Goal: Transaction & Acquisition: Purchase product/service

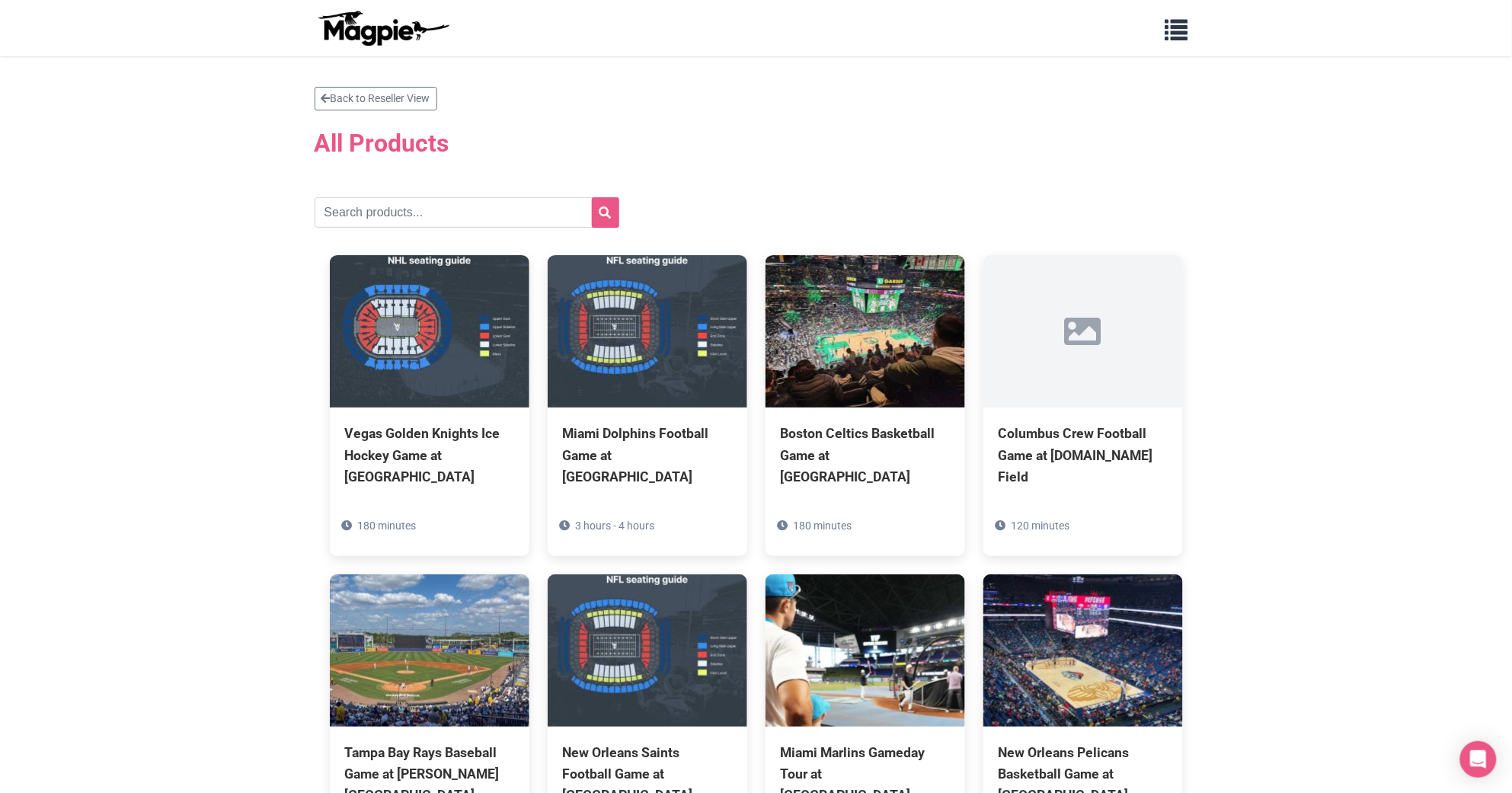
click at [1270, 379] on section "Back to Reseller View All Products Vegas Golden Knights Ice Hockey Game at [GEO…" at bounding box center [756, 776] width 1512 height 1440
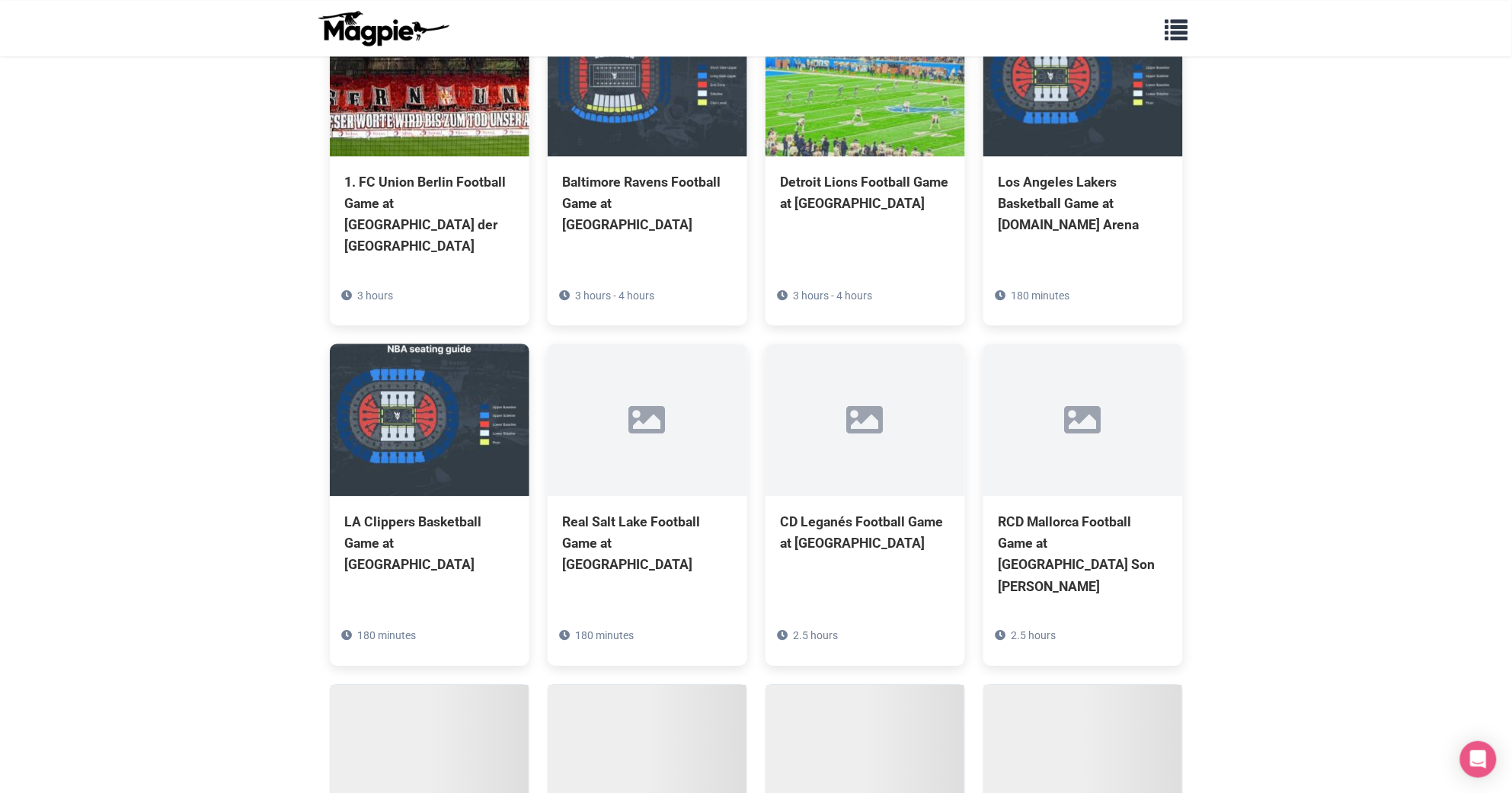
scroll to position [5520, 0]
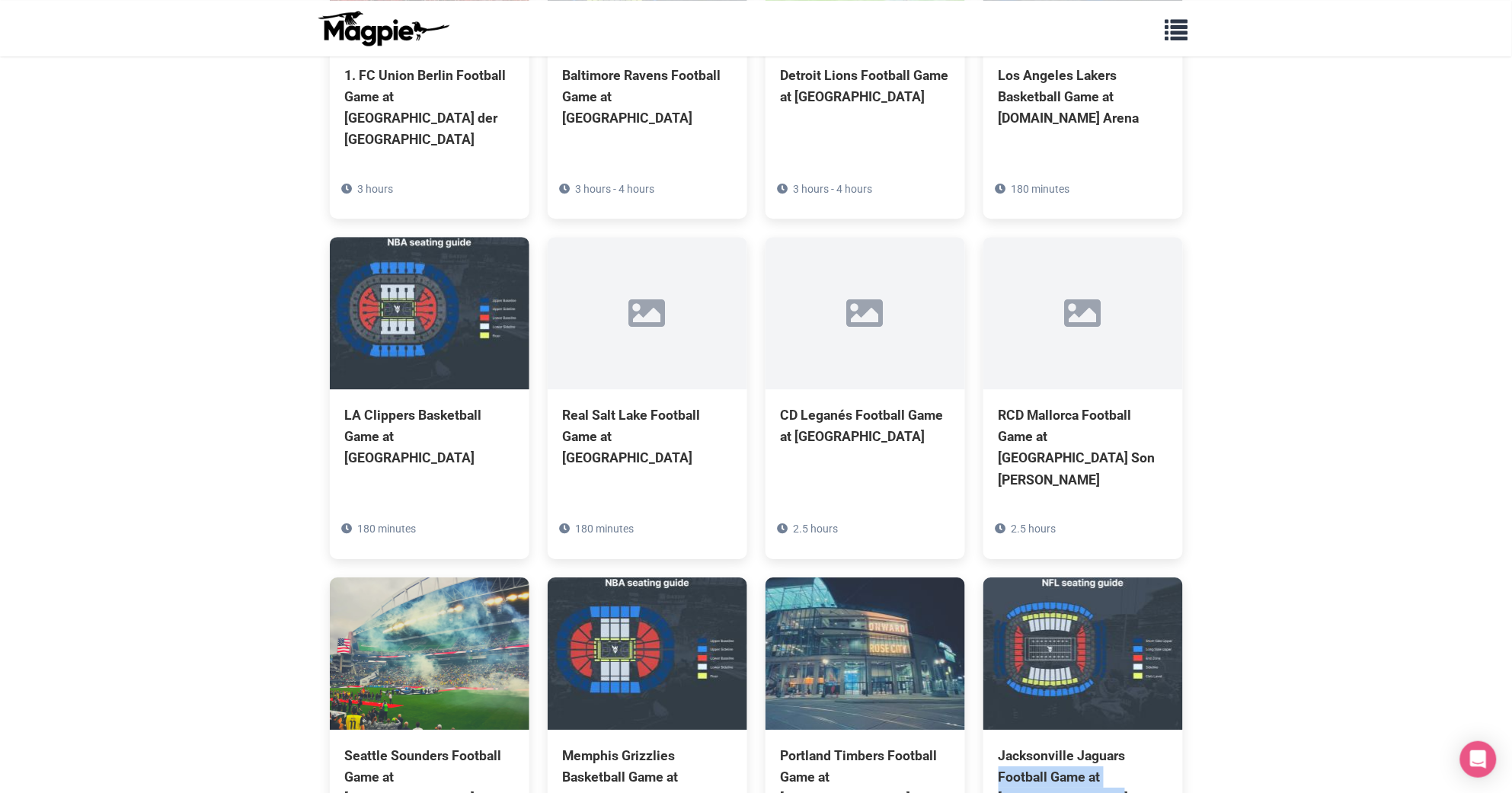
drag, startPoint x: 1509, startPoint y: 630, endPoint x: 1511, endPoint y: 734, distance: 104.0
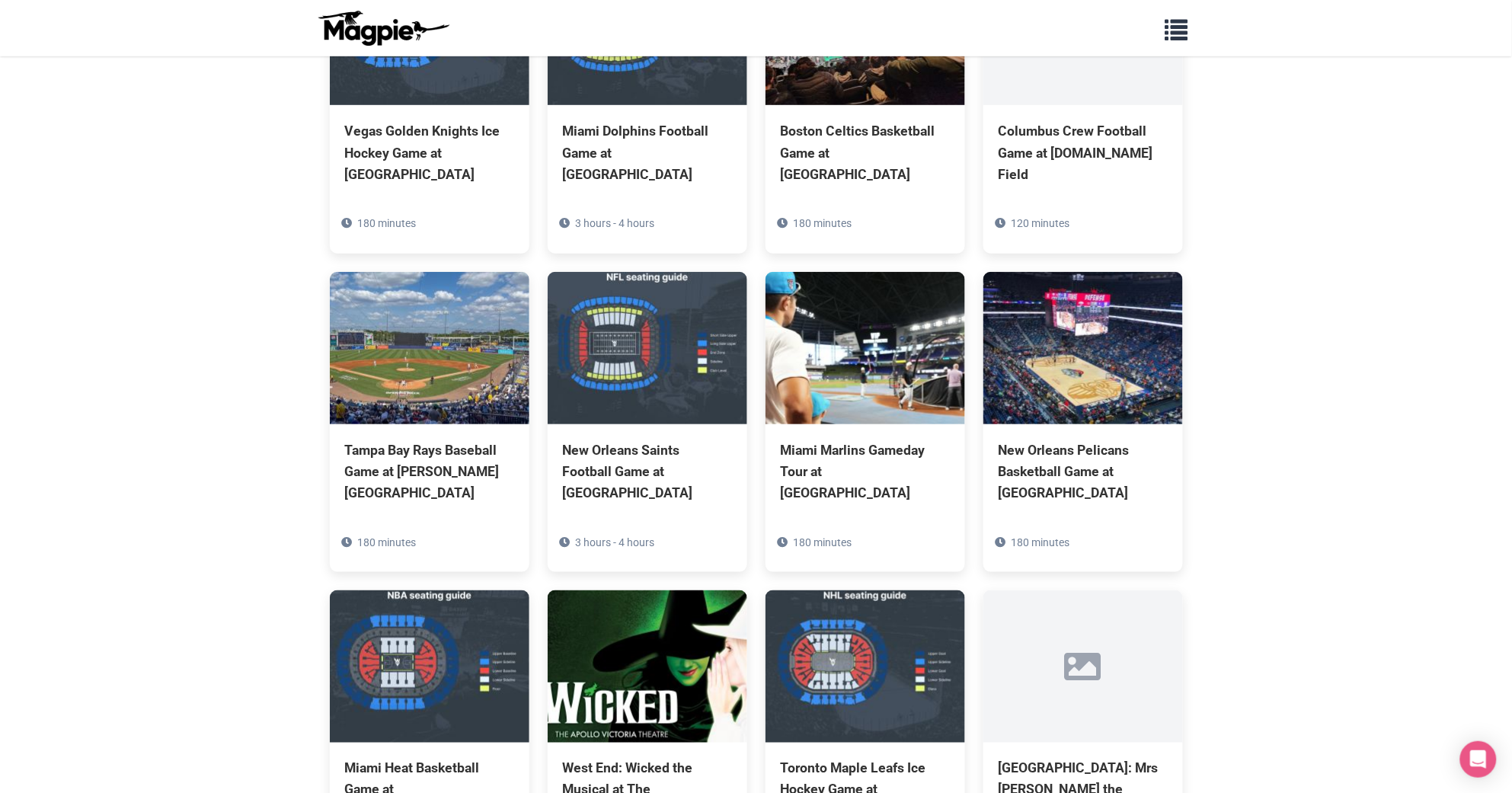
scroll to position [0, 0]
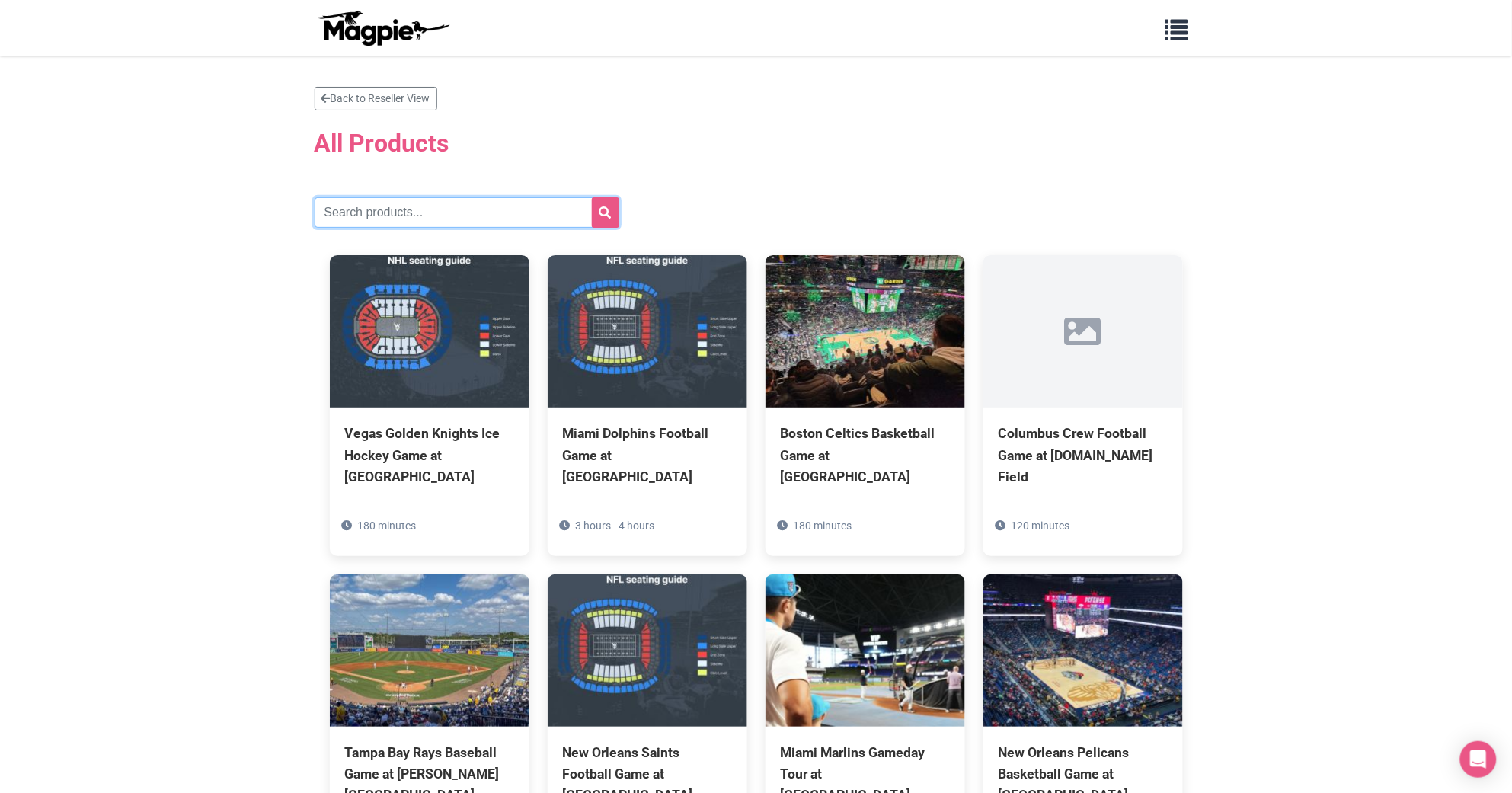
click at [400, 225] on input "text" at bounding box center [466, 212] width 304 height 31
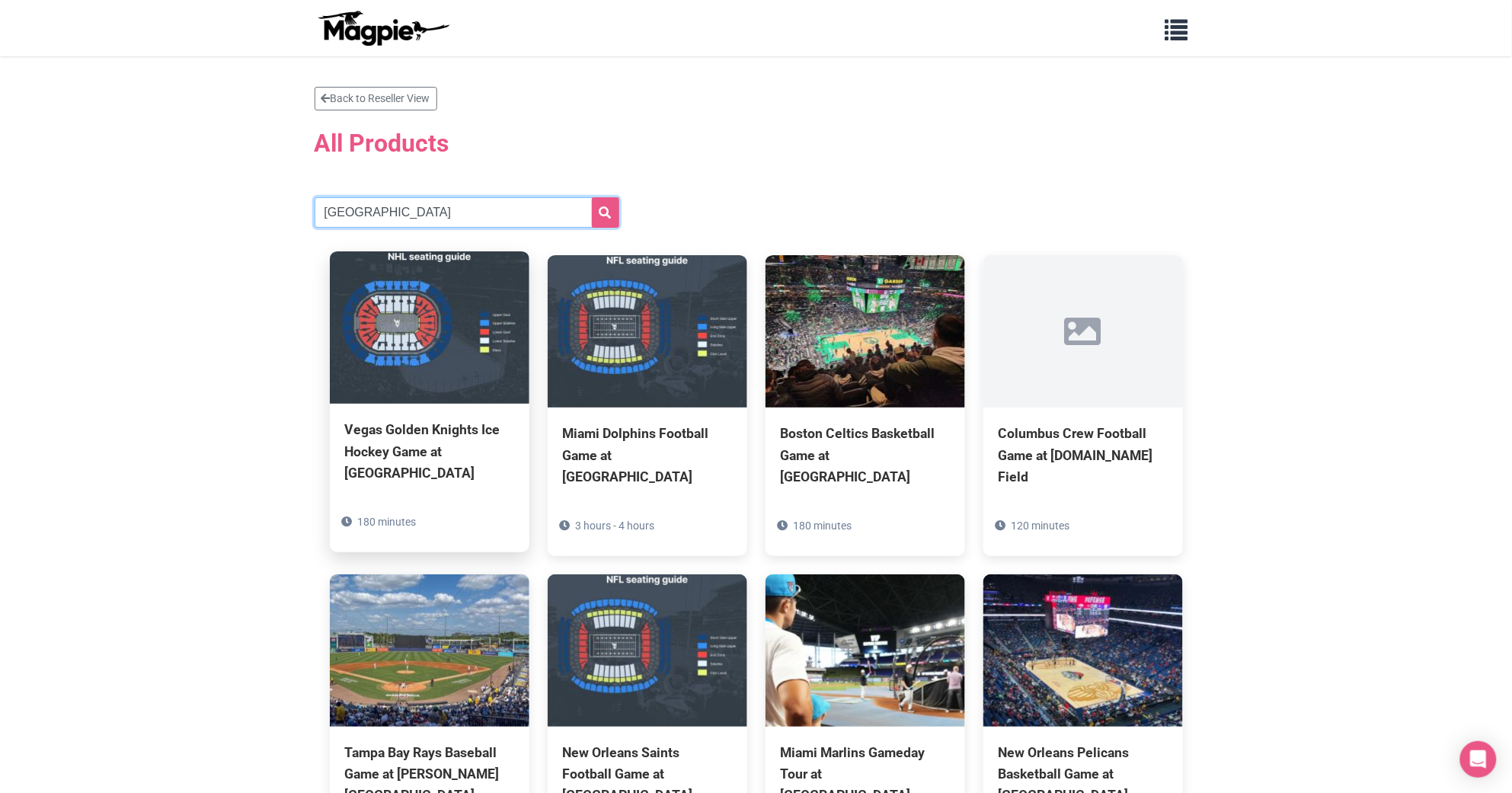
type input "[GEOGRAPHIC_DATA]"
click at [592, 197] on button "submit" at bounding box center [605, 212] width 27 height 31
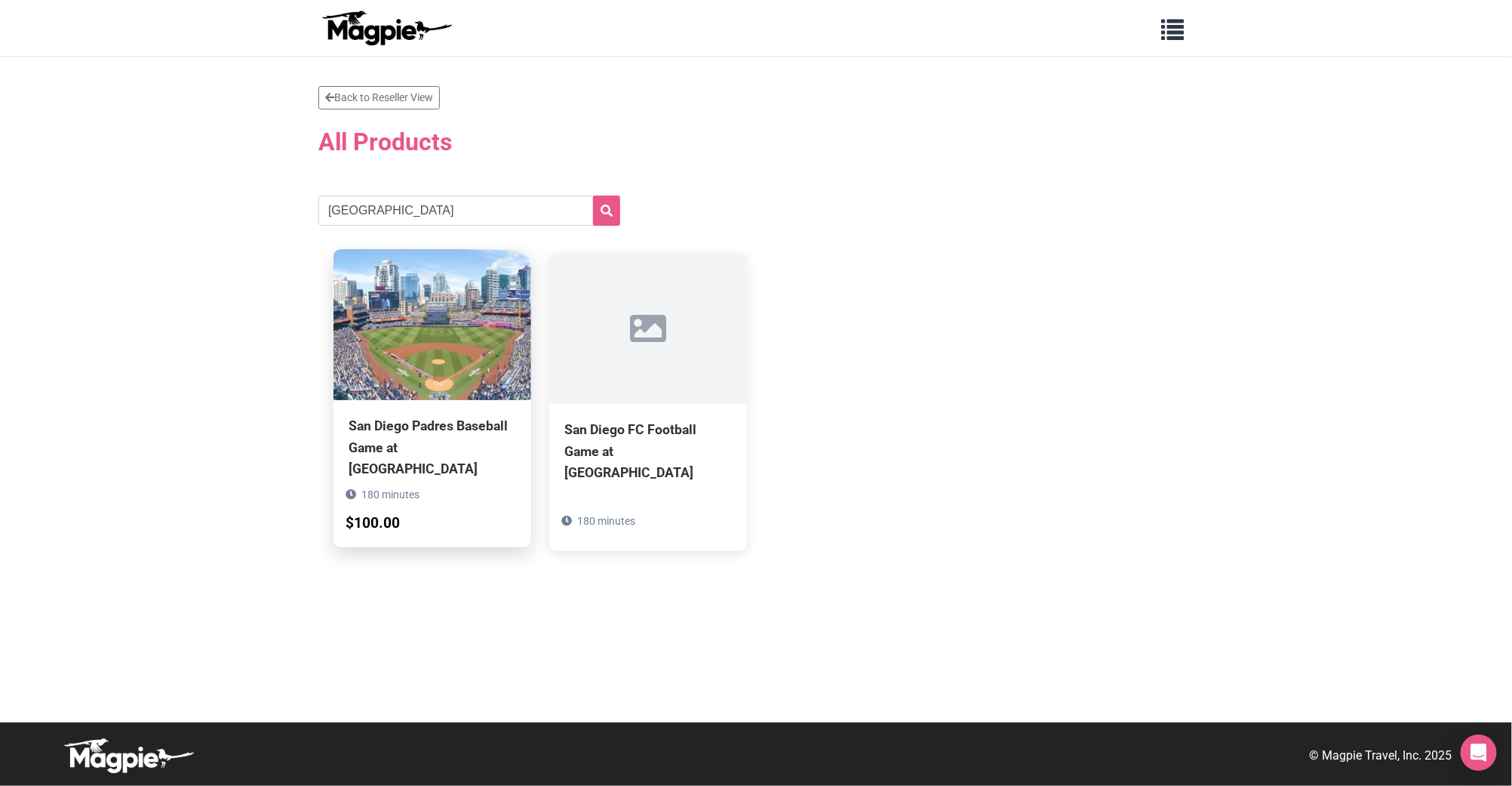
click at [387, 412] on div "San Diego Padres Baseball Game at Petco Park 180 minutes $100.00" at bounding box center [433, 473] width 197 height 147
